Goal: Information Seeking & Learning: Learn about a topic

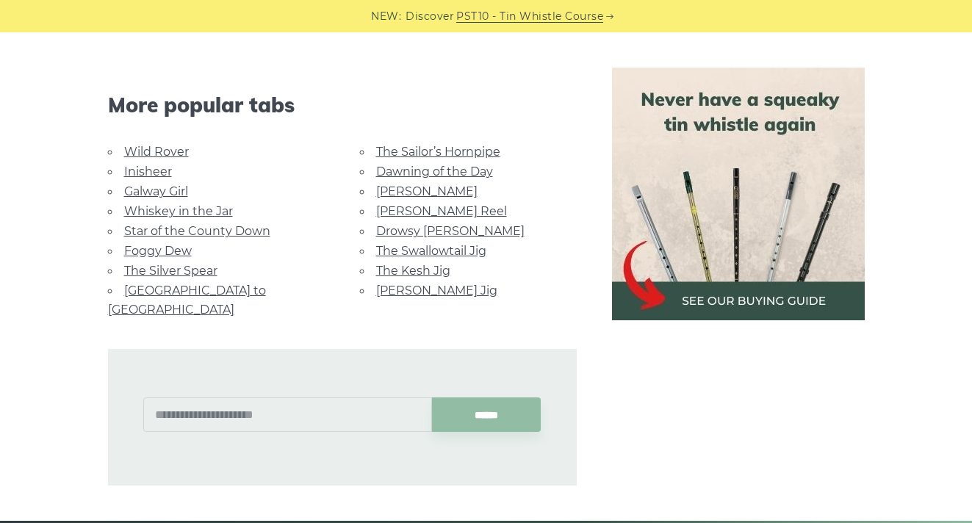
scroll to position [813, 0]
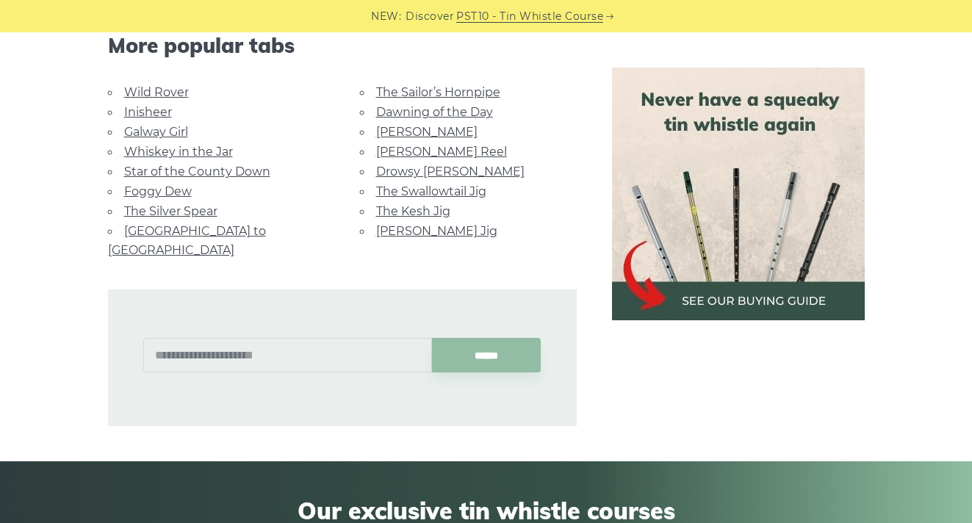
click at [159, 166] on link "Star of the County Down" at bounding box center [197, 172] width 146 height 14
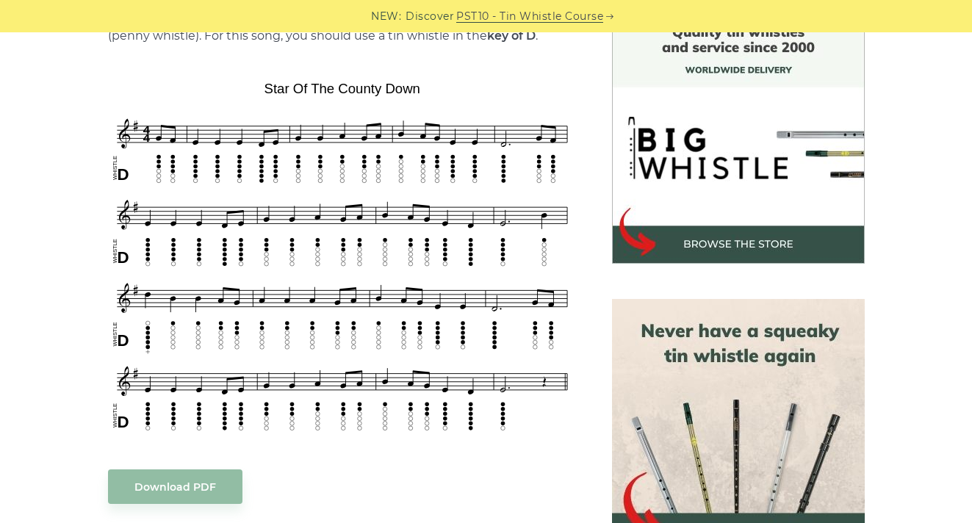
scroll to position [415, 0]
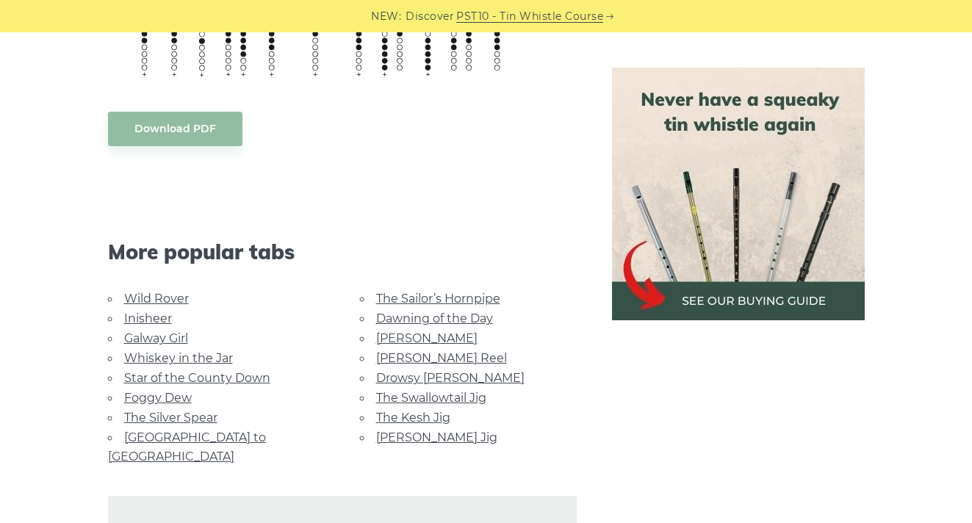
scroll to position [1195, 0]
click at [168, 430] on link "[GEOGRAPHIC_DATA] to [GEOGRAPHIC_DATA]" at bounding box center [187, 445] width 158 height 33
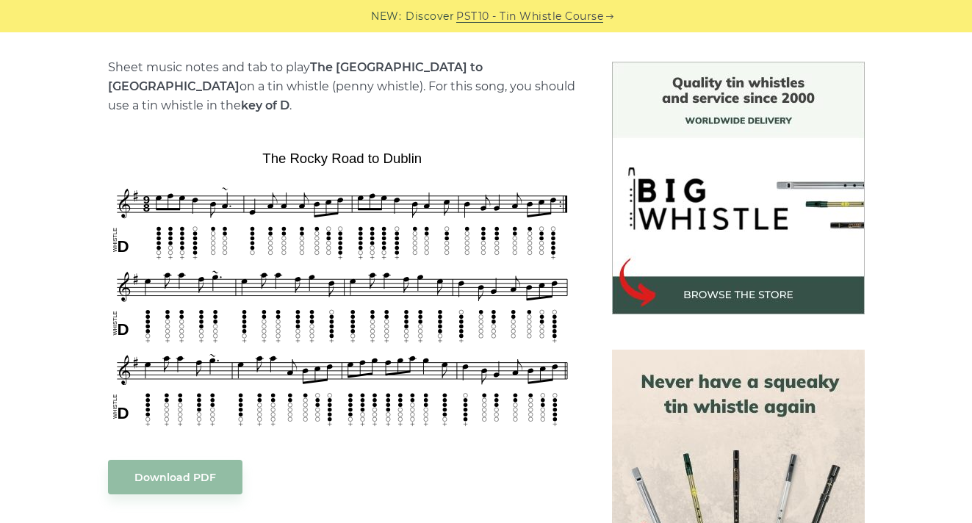
scroll to position [309, 0]
